Goal: Task Accomplishment & Management: Use online tool/utility

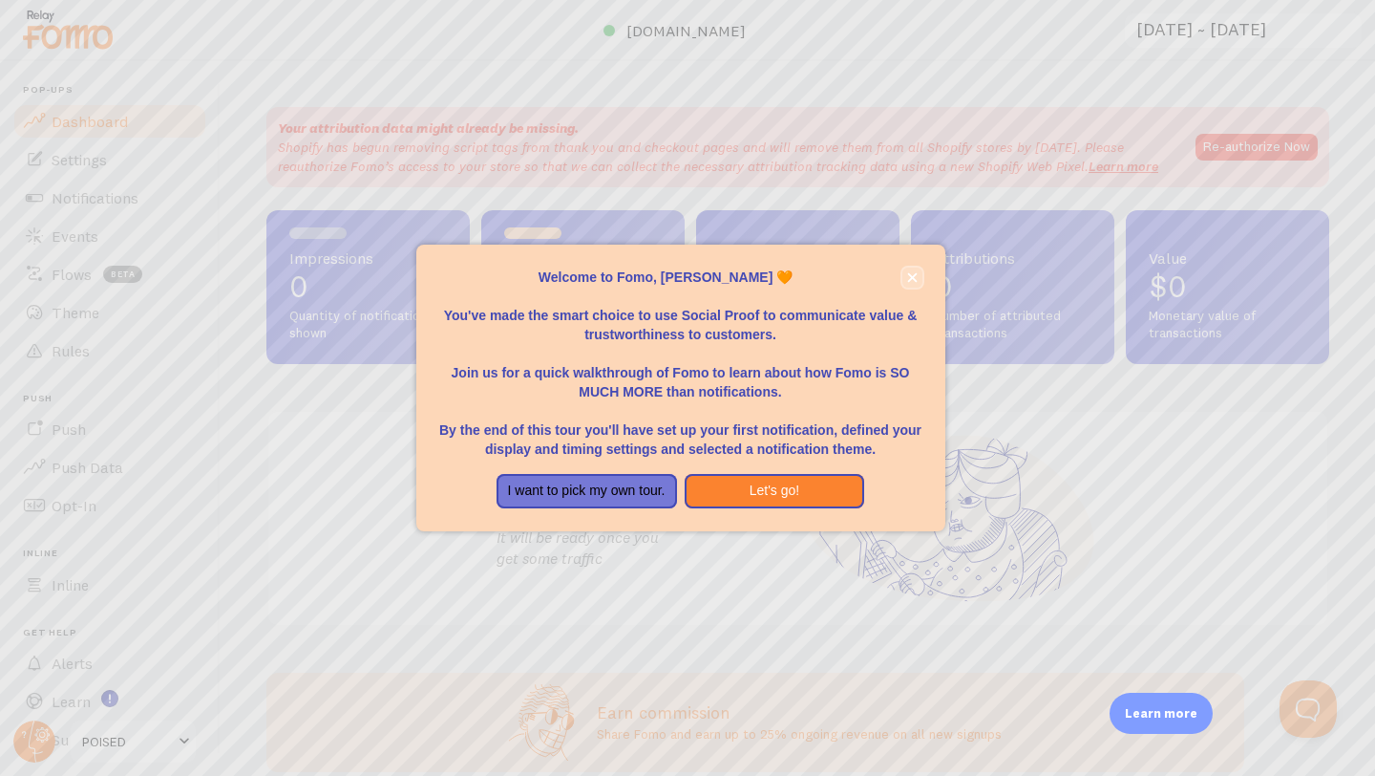
click at [909, 276] on icon "close," at bounding box center [912, 277] width 11 height 11
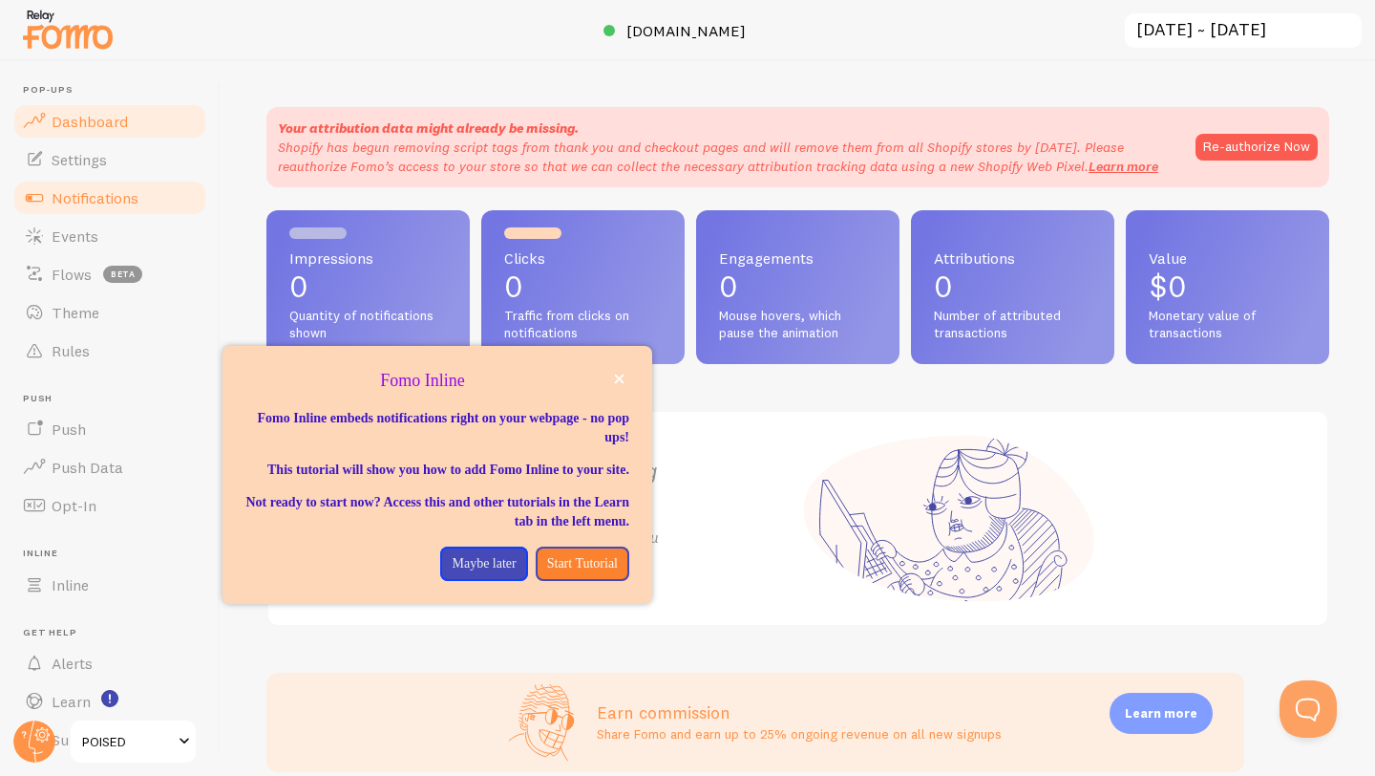
click at [95, 197] on span "Notifications" at bounding box center [95, 197] width 87 height 19
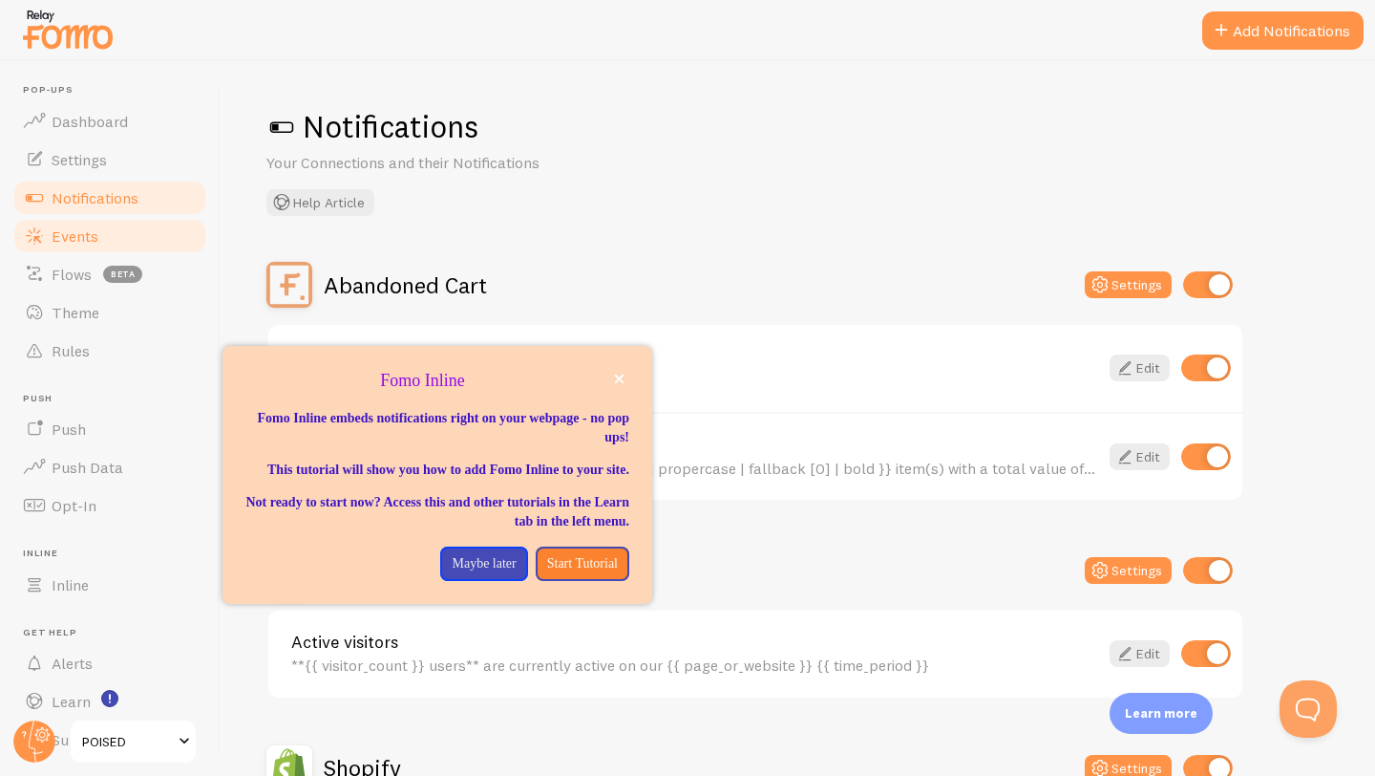
click at [81, 224] on link "Events" at bounding box center [109, 236] width 197 height 38
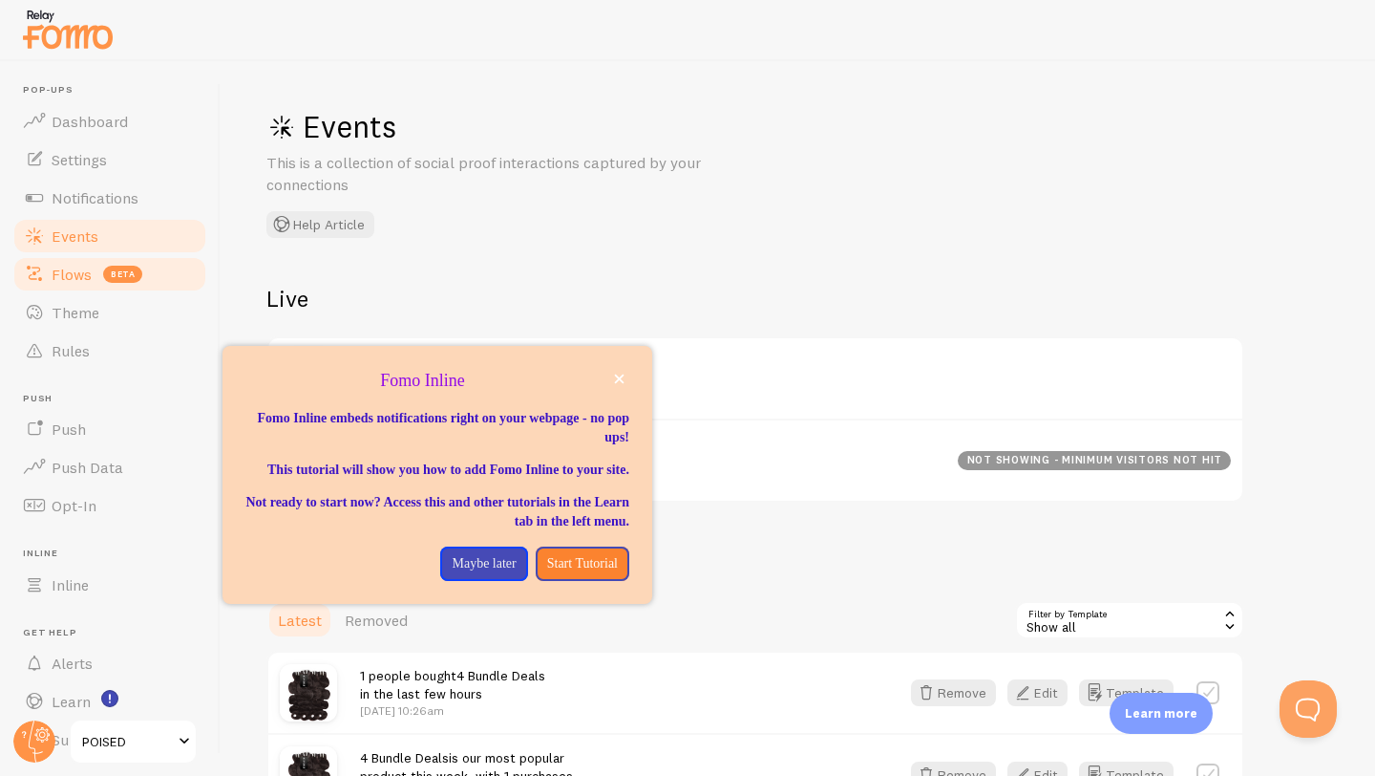
click at [85, 275] on span "Flows" at bounding box center [72, 274] width 40 height 19
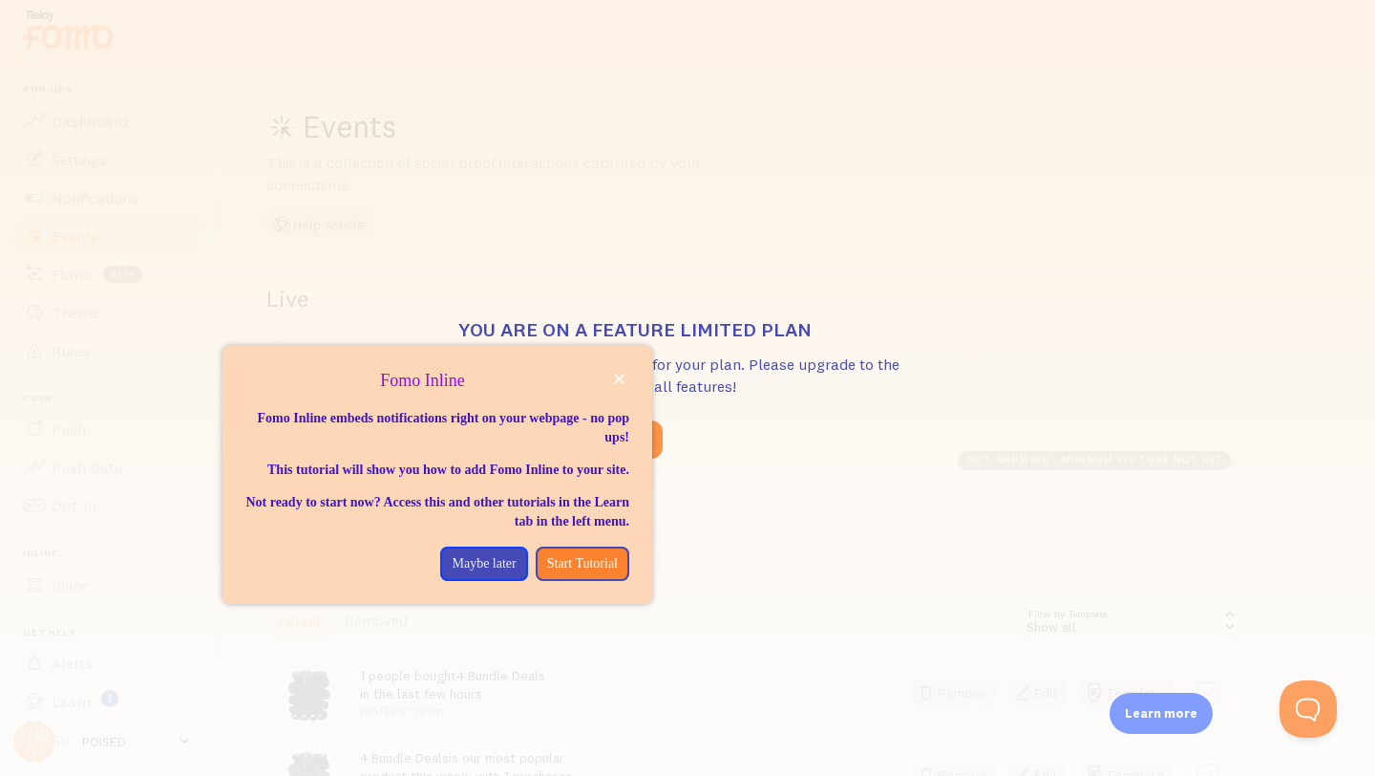
click at [625, 389] on p "Fomo Inline" at bounding box center [437, 381] width 384 height 25
click at [621, 382] on icon "close," at bounding box center [619, 378] width 11 height 11
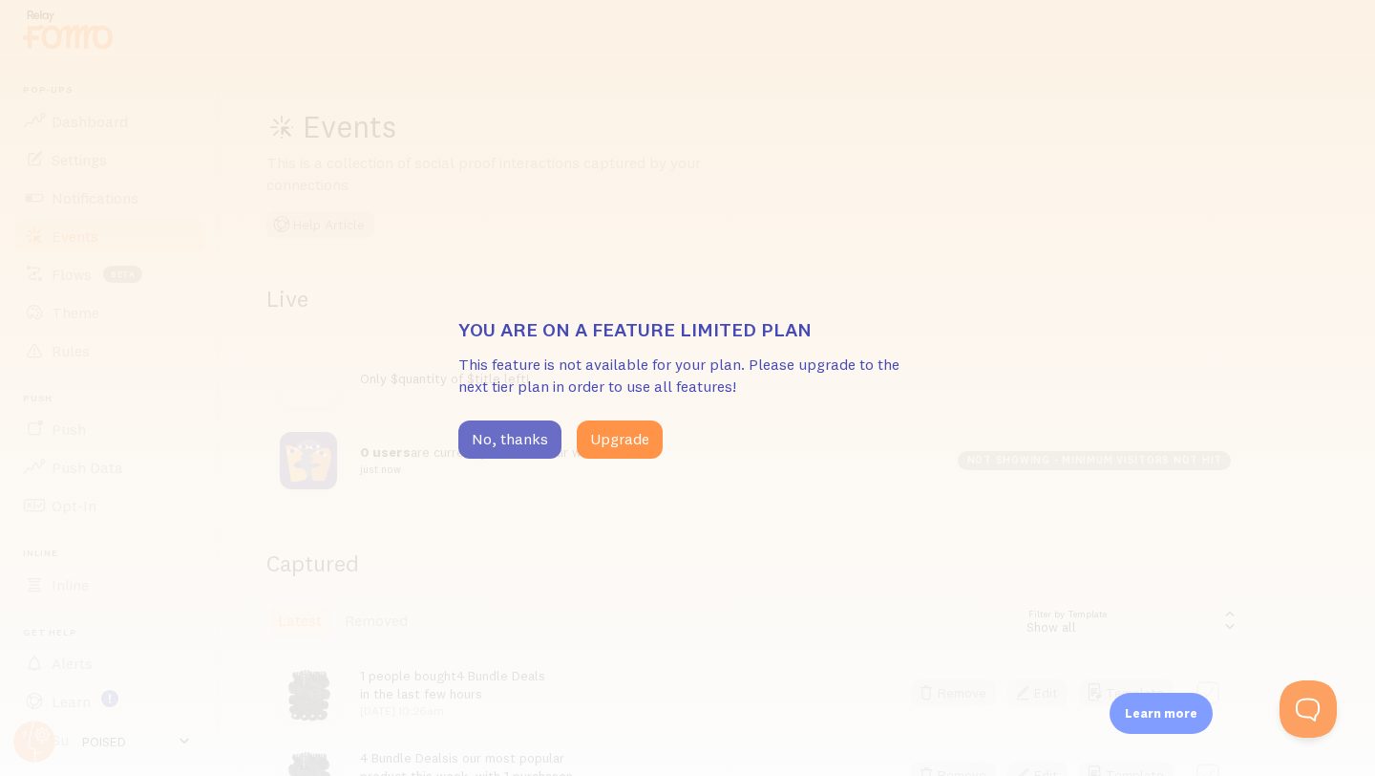
click at [518, 431] on button "No, thanks" at bounding box center [509, 439] width 103 height 38
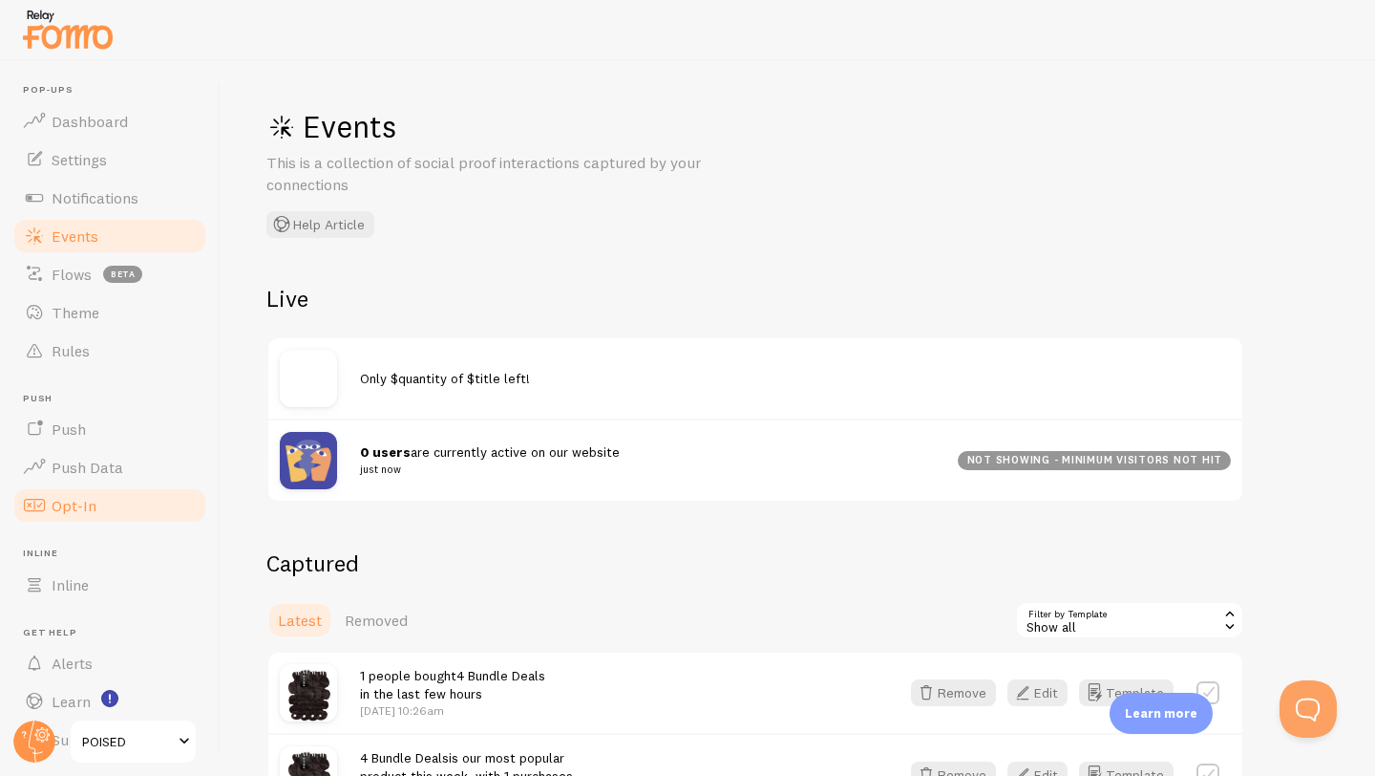
scroll to position [52, 0]
